Goal: Transaction & Acquisition: Purchase product/service

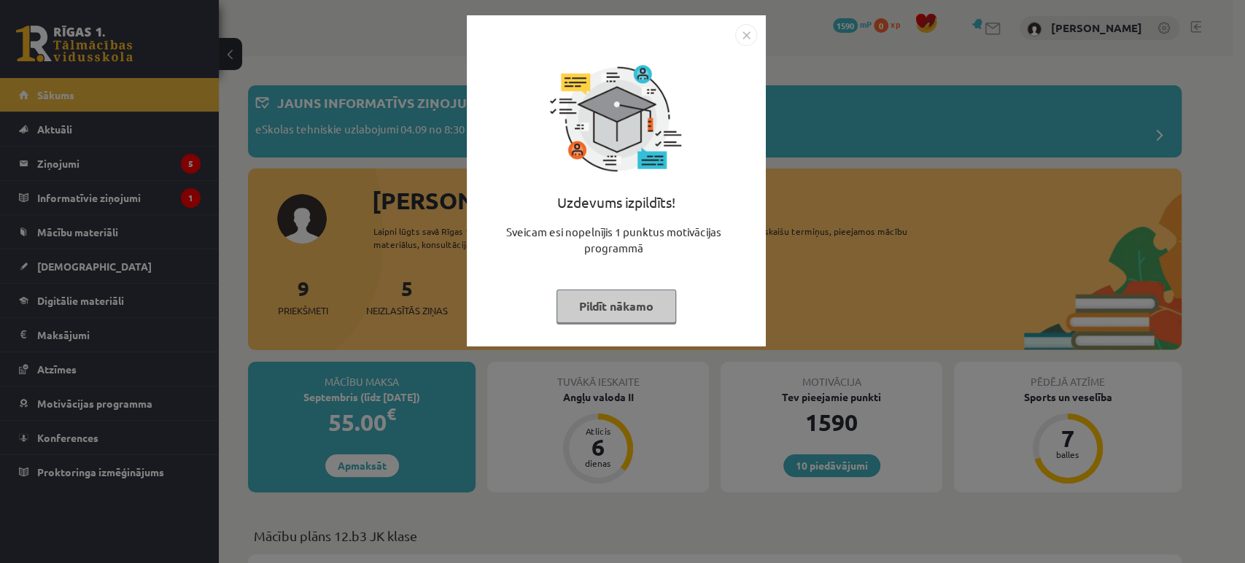
click at [759, 20] on div "Uzdevums izpildīts! Sveicam esi nopelnījis 1 punktus motivācijas programmā Pild…" at bounding box center [616, 180] width 299 height 331
click at [747, 34] on img "Close" at bounding box center [746, 35] width 22 height 22
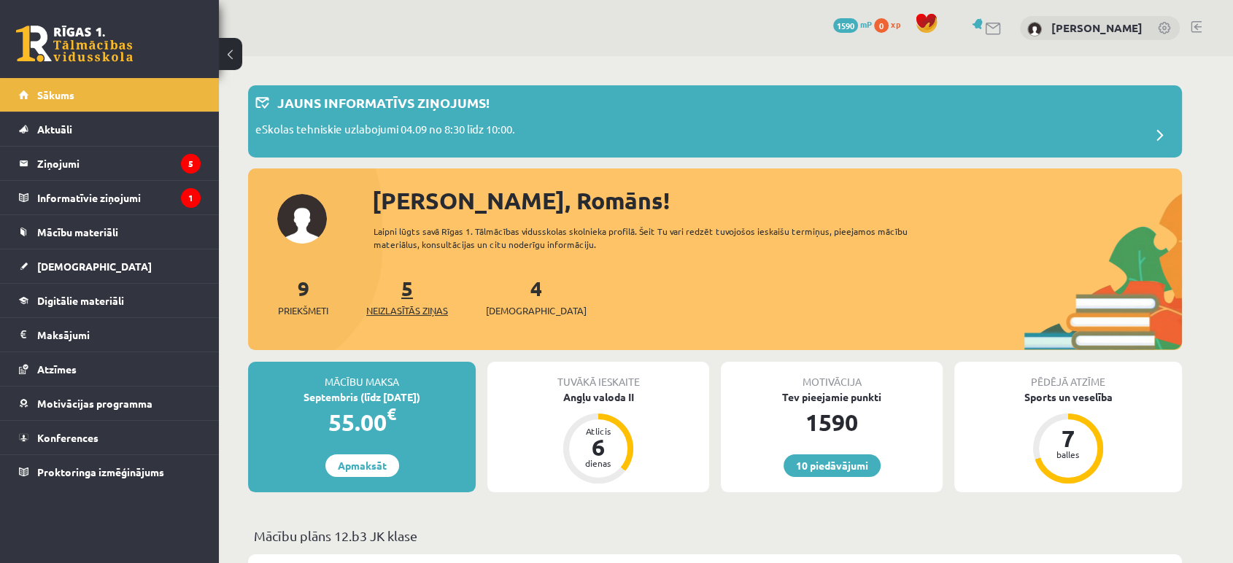
click at [422, 312] on span "Neizlasītās ziņas" at bounding box center [407, 310] width 82 height 15
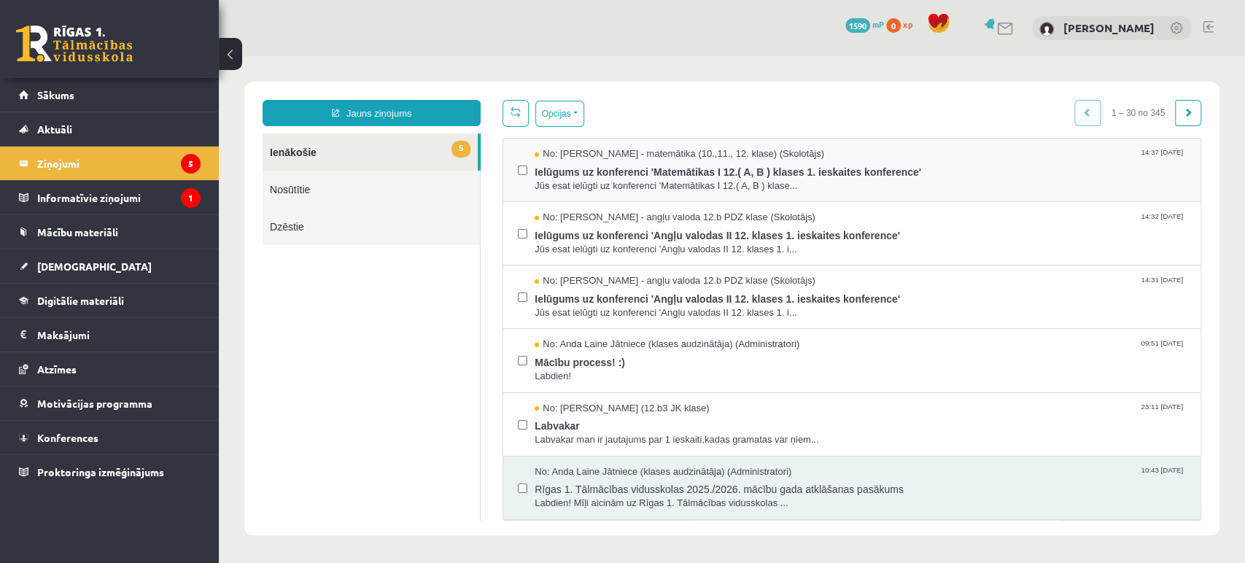
click at [522, 170] on label at bounding box center [522, 163] width 9 height 32
click at [560, 120] on button "Opcijas" at bounding box center [559, 114] width 49 height 26
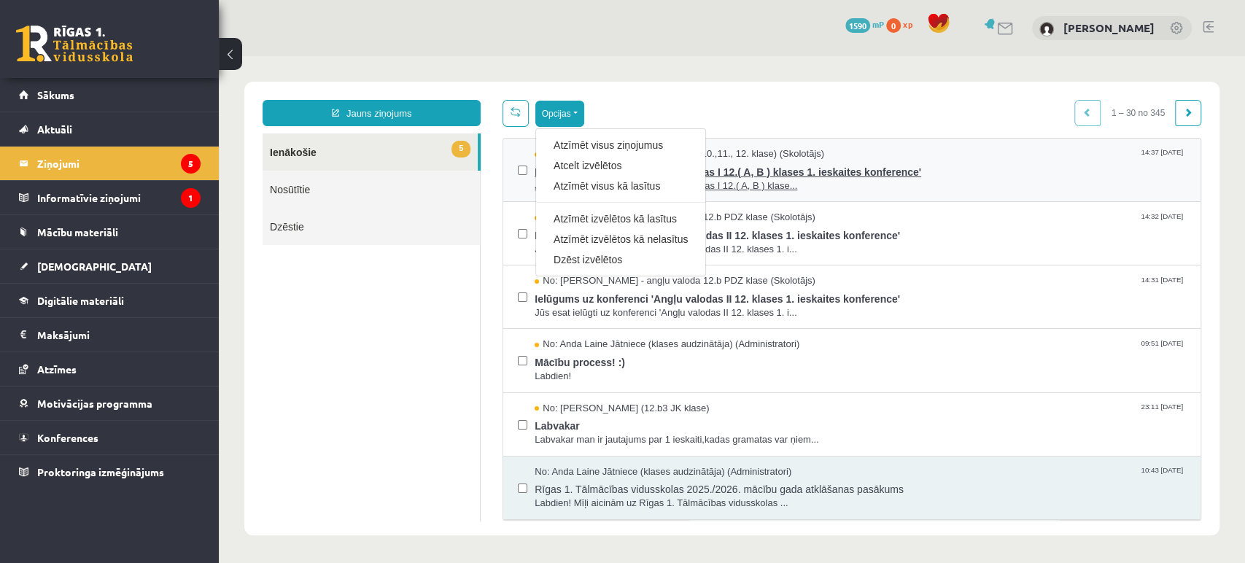
click at [595, 180] on link "Atzīmēt visus kā lasītus" at bounding box center [621, 186] width 134 height 15
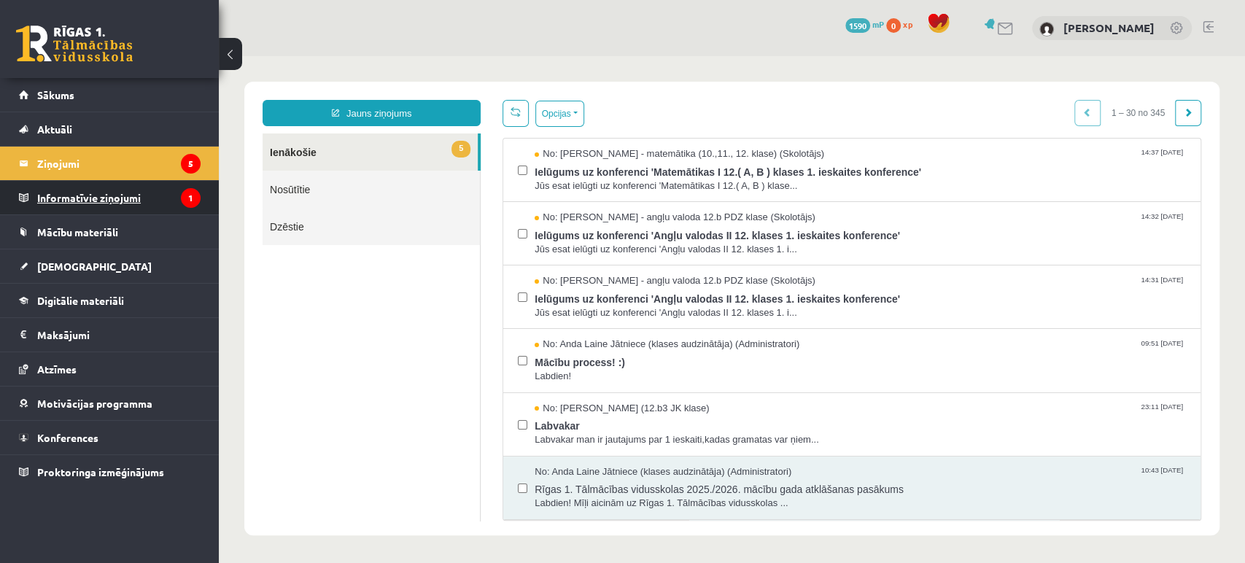
click at [116, 204] on legend "Informatīvie ziņojumi 1" at bounding box center [118, 198] width 163 height 34
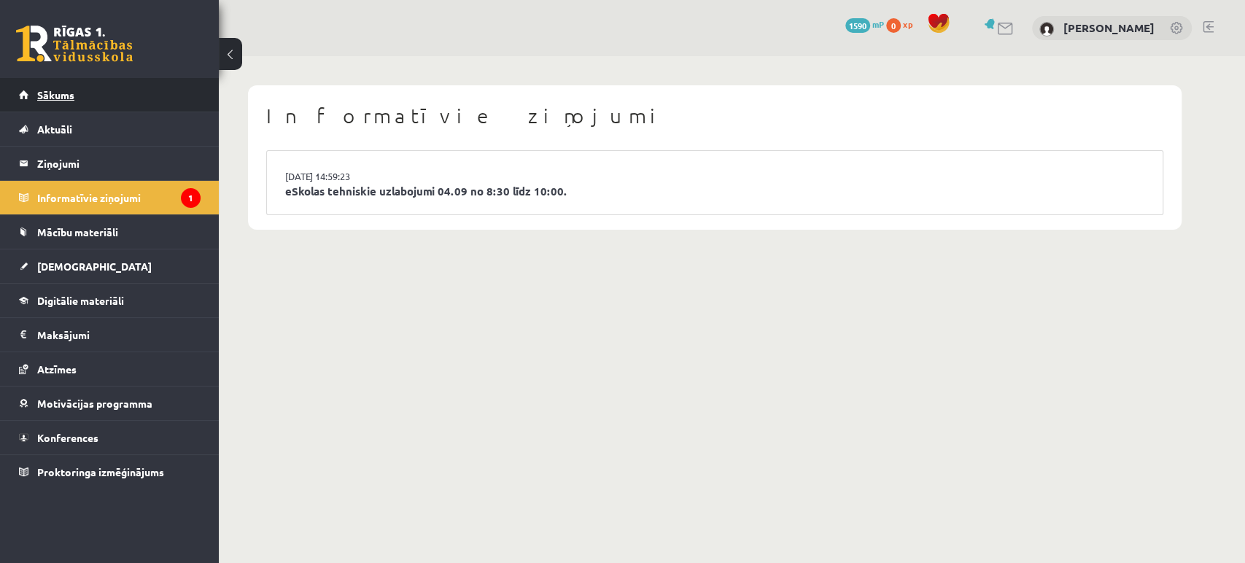
click at [96, 95] on link "Sākums" at bounding box center [110, 95] width 182 height 34
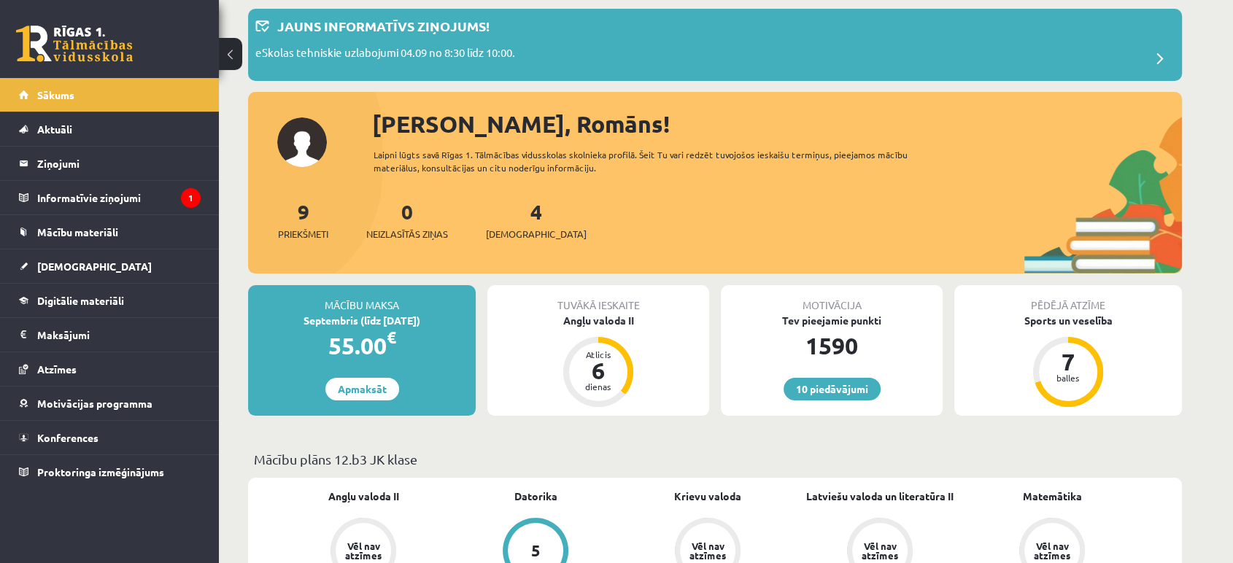
scroll to position [81, 0]
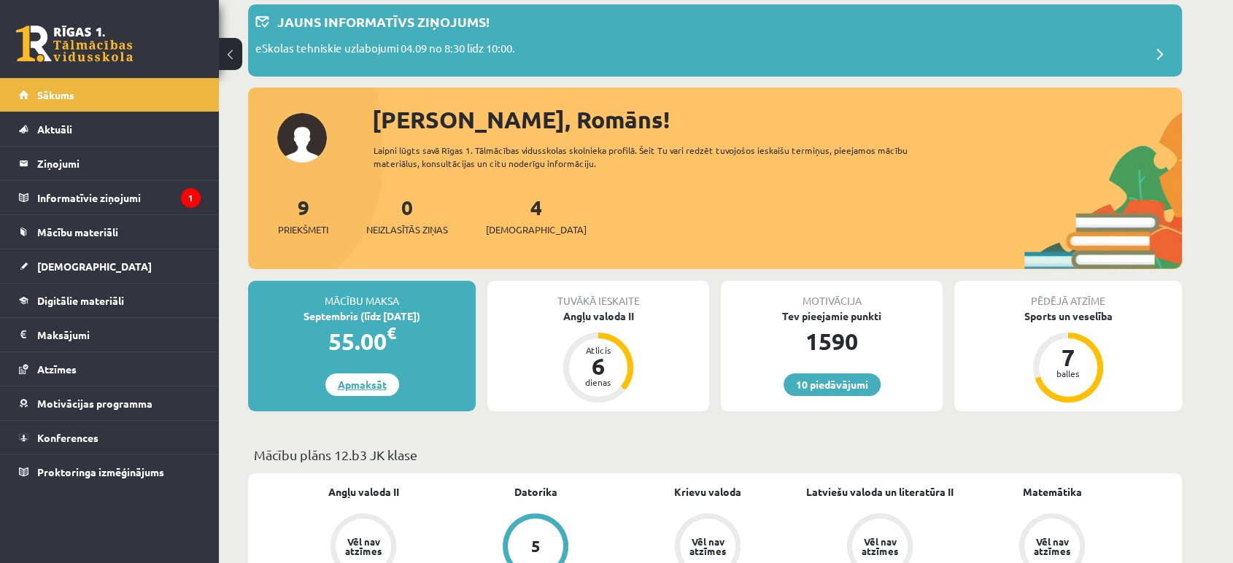
click at [368, 390] on link "Apmaksāt" at bounding box center [362, 385] width 74 height 23
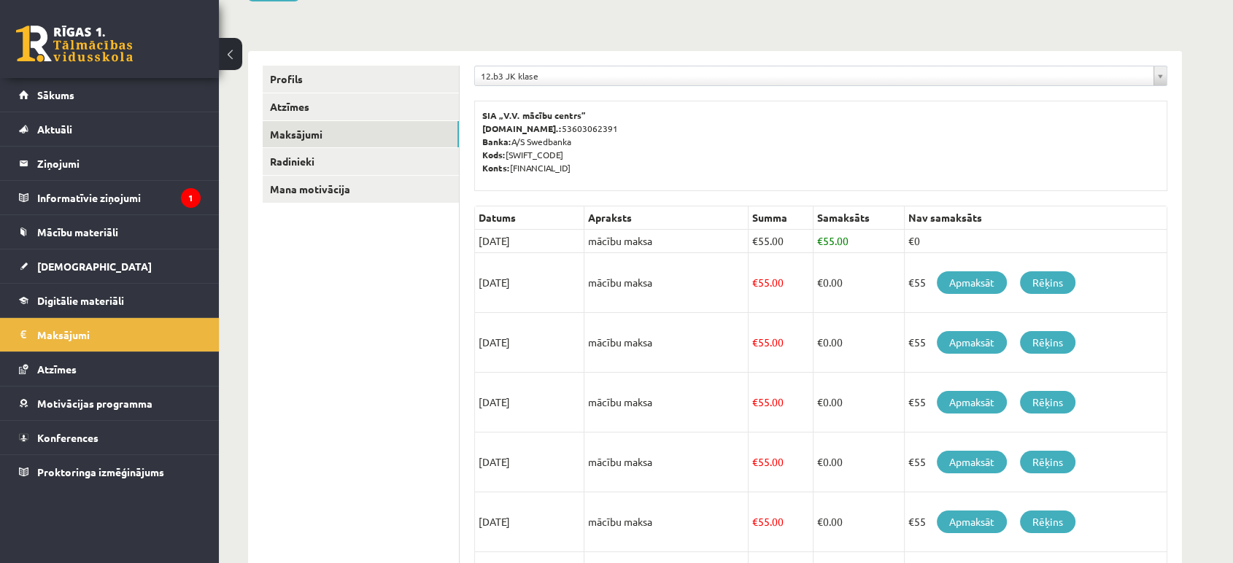
scroll to position [243, 0]
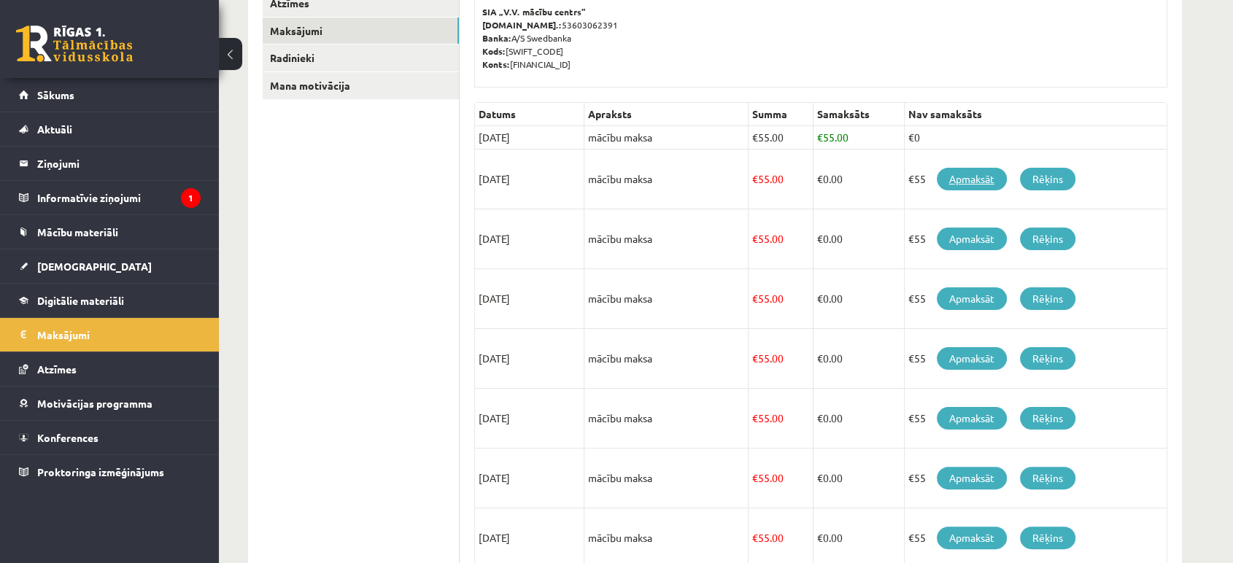
click at [996, 177] on link "Apmaksāt" at bounding box center [972, 179] width 70 height 23
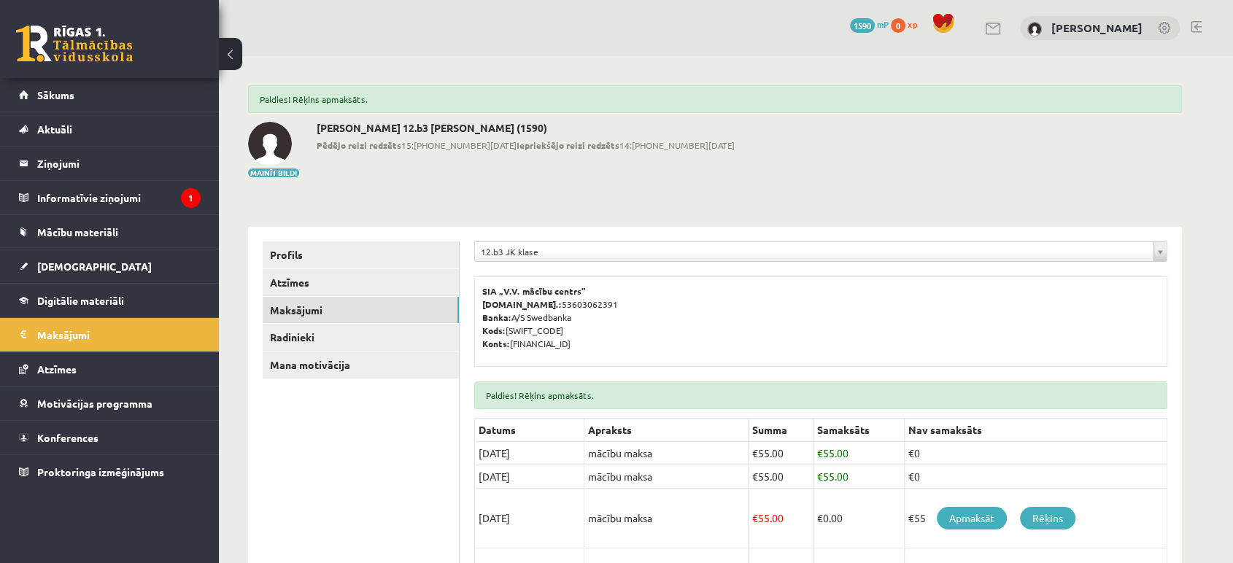
click at [1194, 26] on link at bounding box center [1196, 27] width 11 height 12
